Goal: Task Accomplishment & Management: Manage account settings

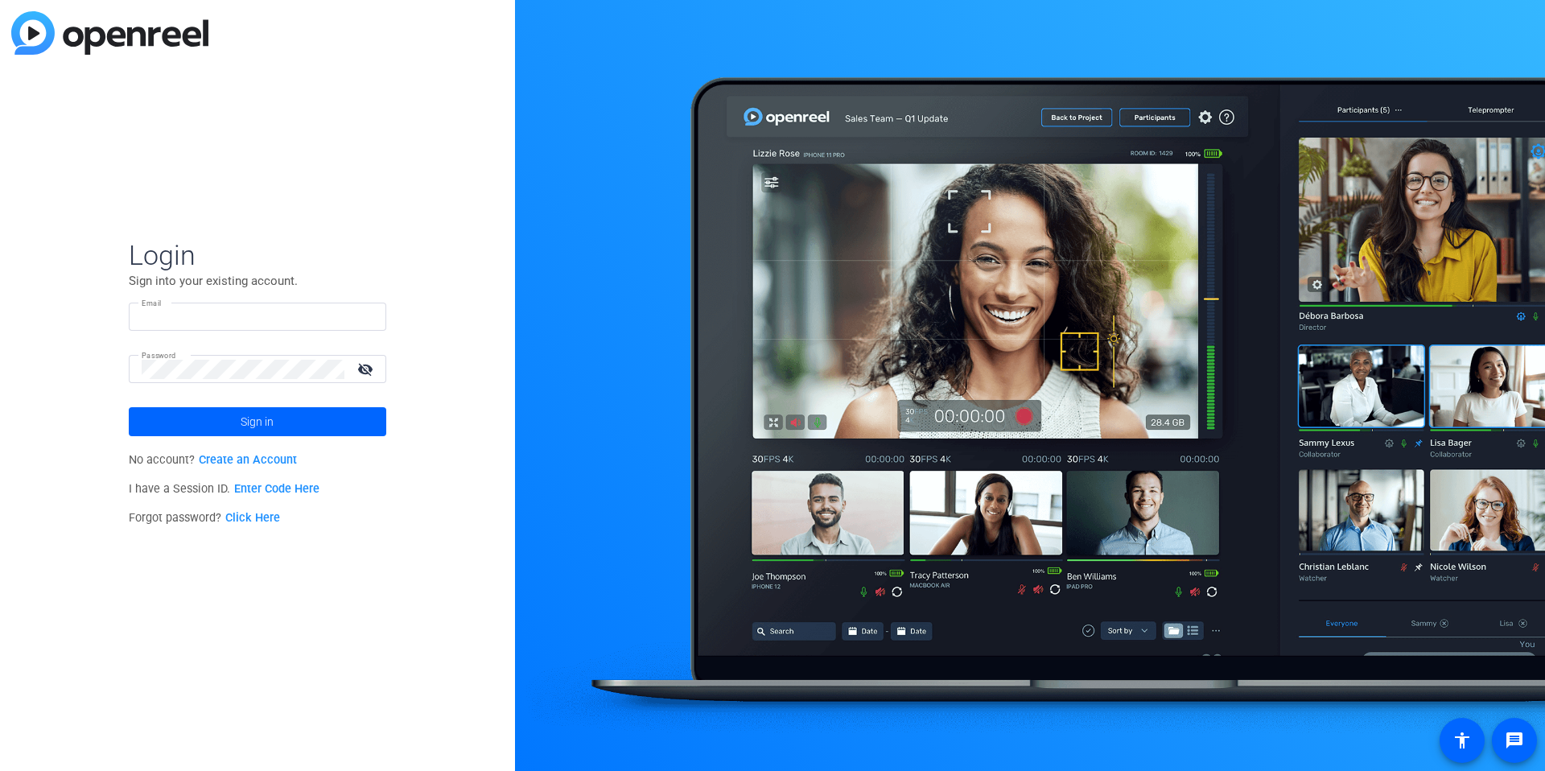
type input "[EMAIL_ADDRESS][DOMAIN_NAME]"
click at [309, 310] on input "[EMAIL_ADDRESS][DOMAIN_NAME]" at bounding box center [258, 316] width 232 height 19
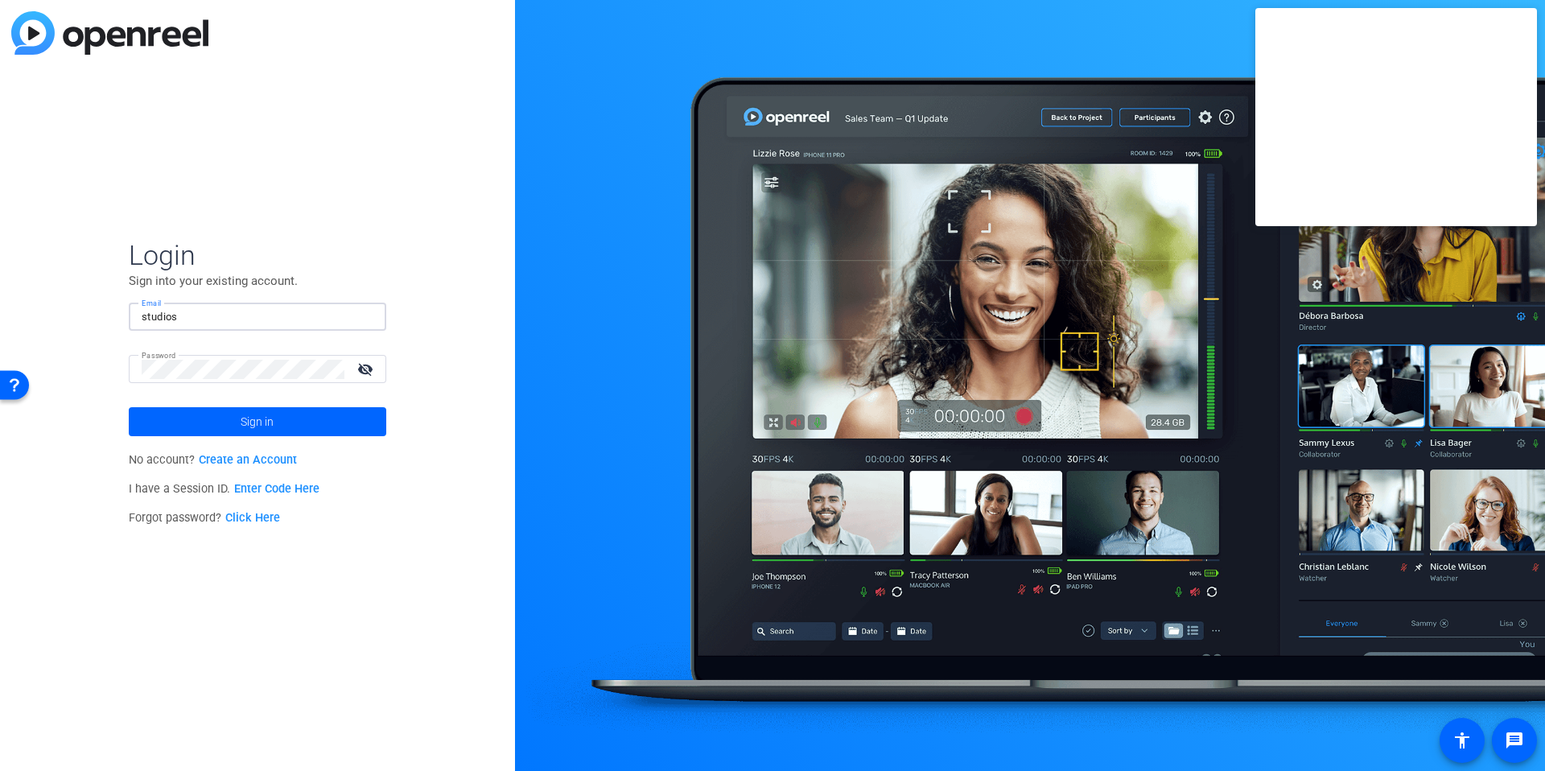
click at [365, 317] on div at bounding box center [363, 316] width 19 height 19
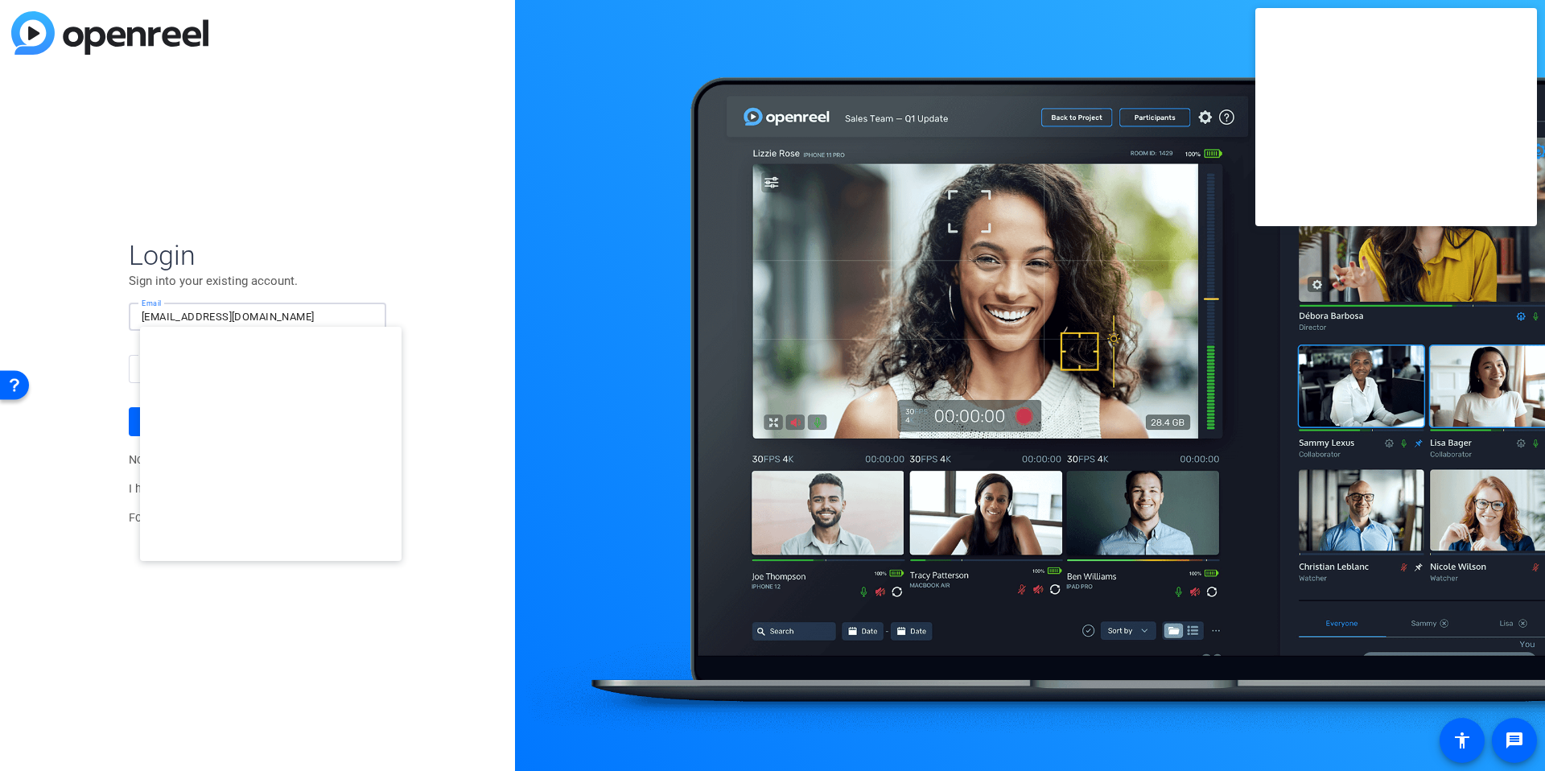
type input "[EMAIL_ADDRESS][DOMAIN_NAME]"
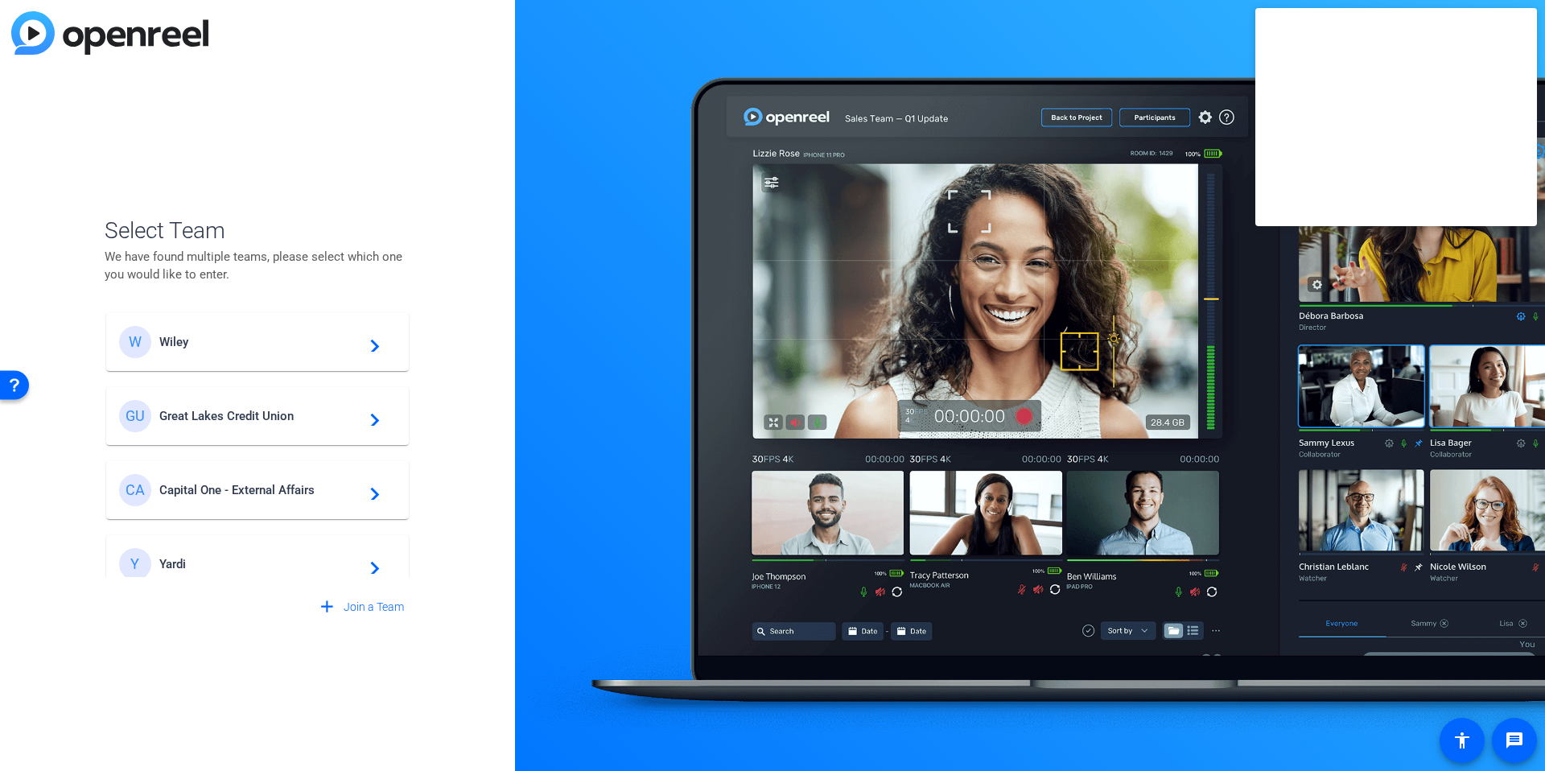
click at [256, 414] on span "Great Lakes Credit Union" at bounding box center [259, 416] width 201 height 14
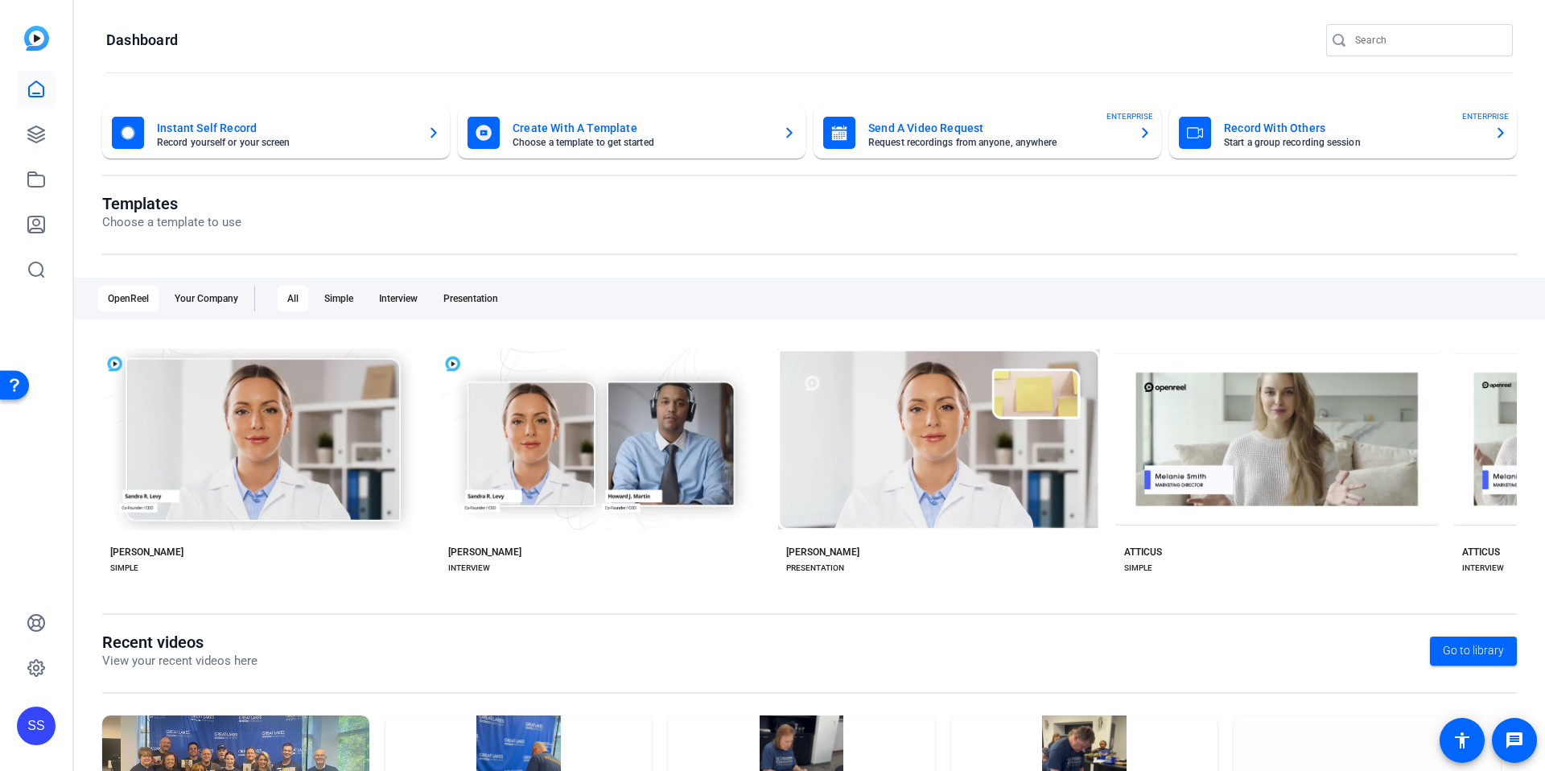
click at [31, 320] on div "SS" at bounding box center [36, 385] width 72 height 771
click at [51, 133] on link at bounding box center [36, 134] width 39 height 39
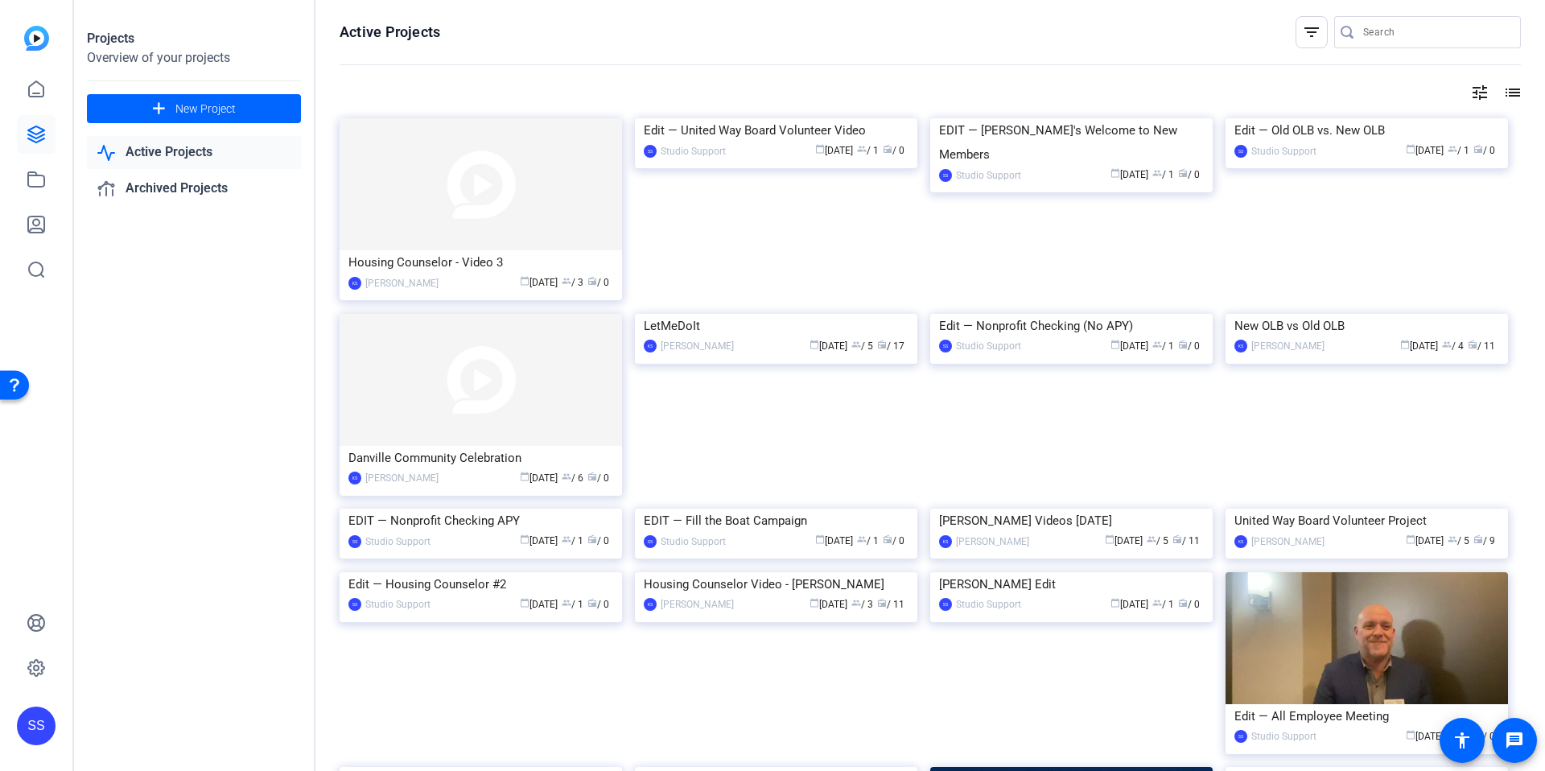
click at [220, 386] on div "Projects Overview of your projects add New Project Active Projects Archived Pro…" at bounding box center [194, 385] width 241 height 771
click at [43, 718] on div "SS" at bounding box center [36, 726] width 39 height 39
click at [217, 694] on mat-icon "logout" at bounding box center [213, 702] width 19 height 19
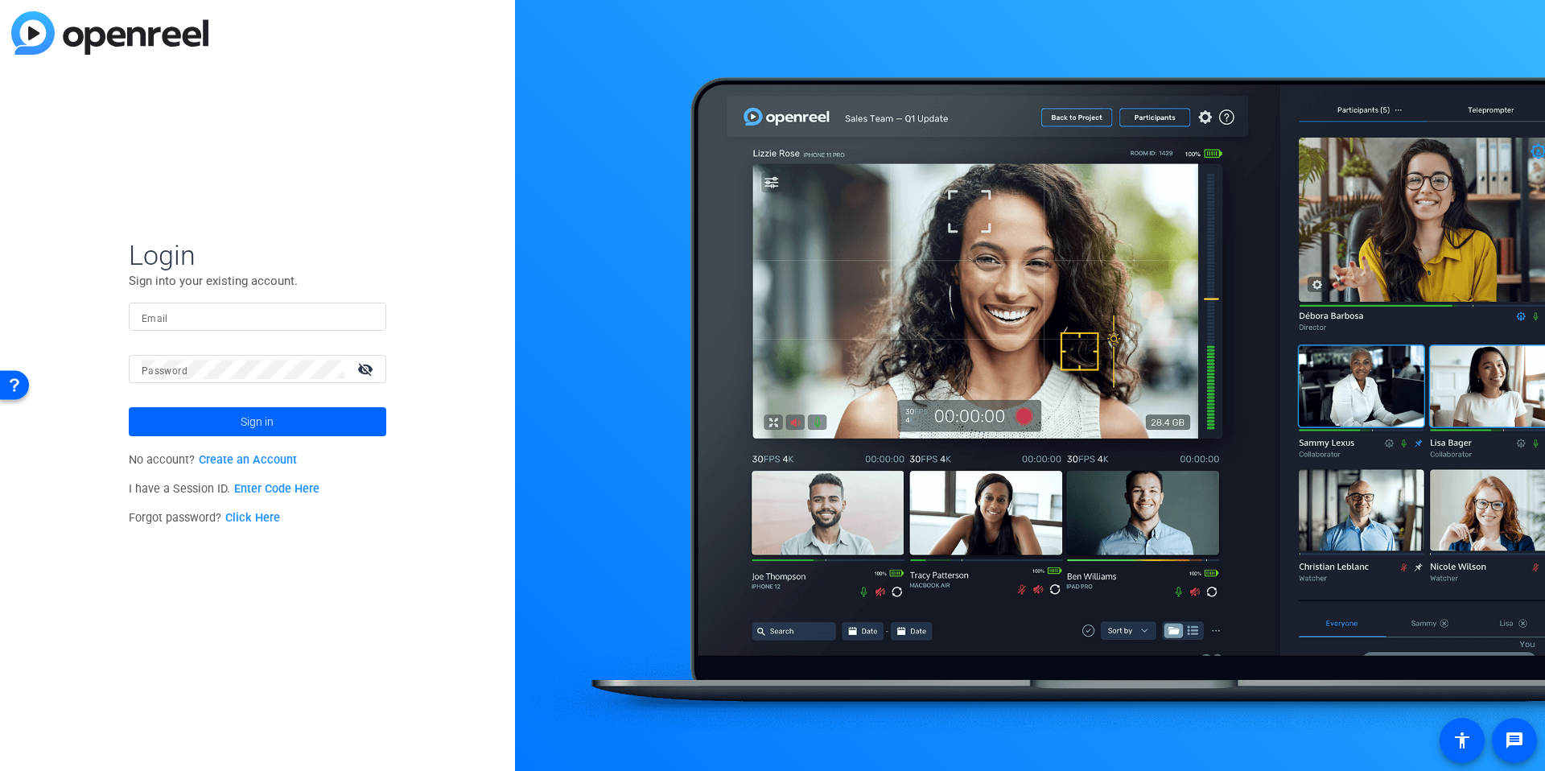
type input "[EMAIL_ADDRESS][DOMAIN_NAME]"
